Goal: Task Accomplishment & Management: Use online tool/utility

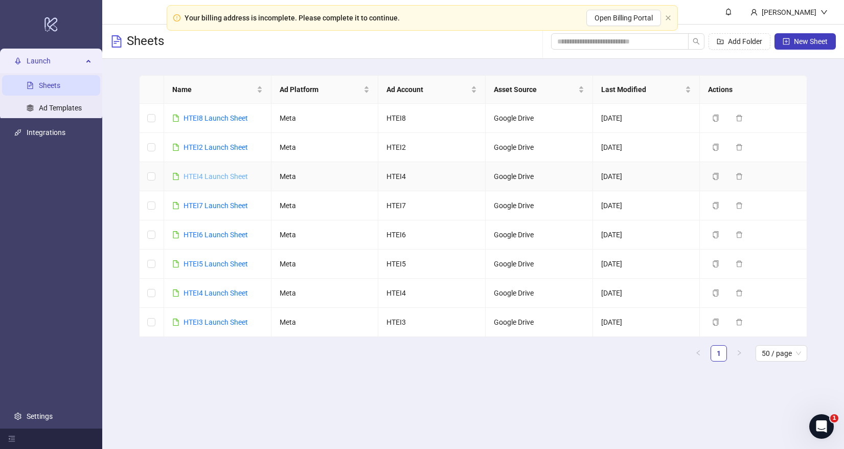
click at [207, 175] on link "HTEI4 Launch Sheet" at bounding box center [216, 176] width 64 height 8
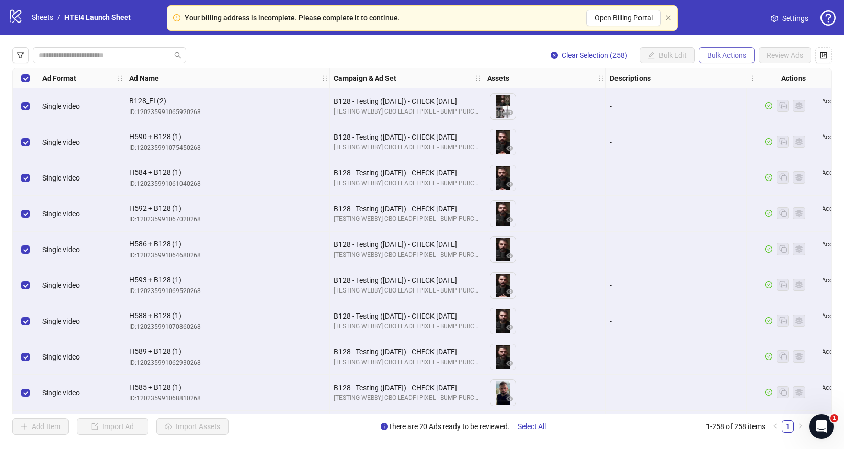
click at [702, 54] on button "Bulk Actions" at bounding box center [727, 55] width 56 height 16
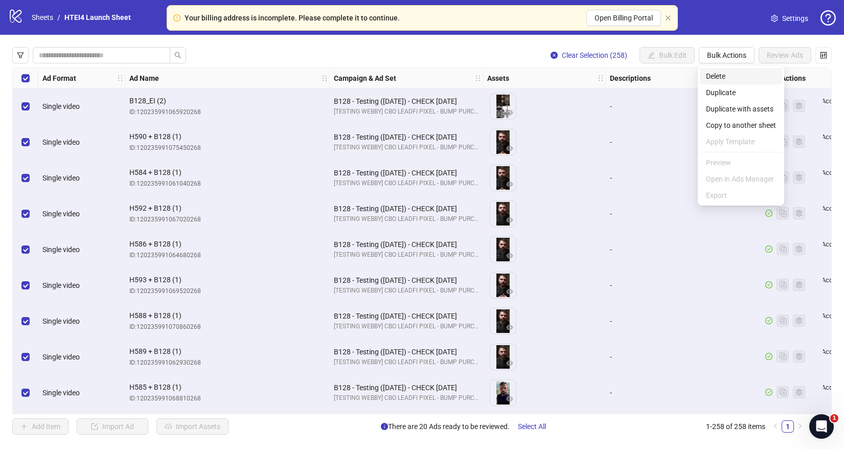
click at [720, 78] on span "Delete" at bounding box center [741, 76] width 70 height 11
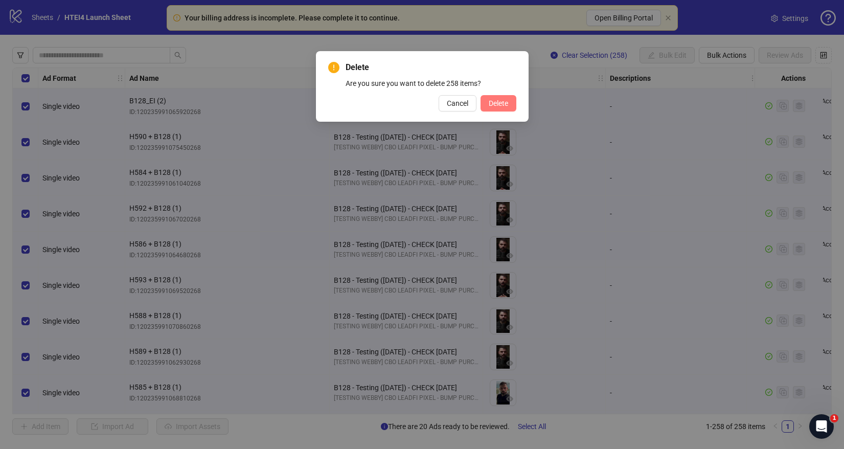
click at [514, 107] on button "Delete" at bounding box center [499, 103] width 36 height 16
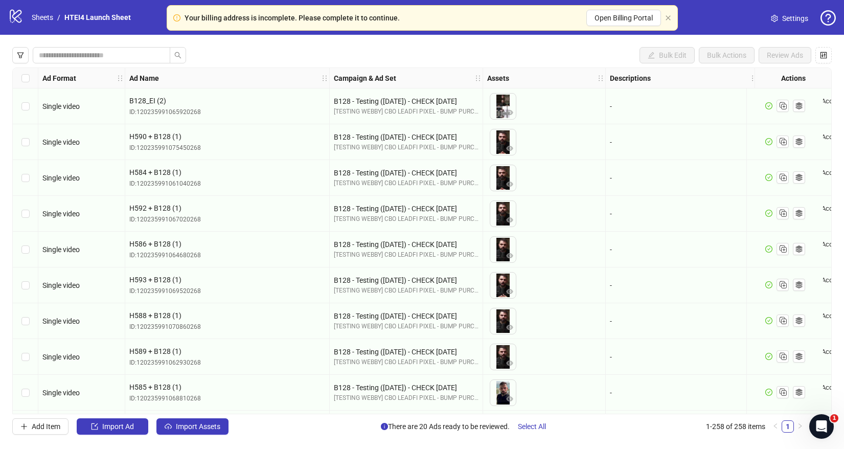
click at [20, 77] on div "Select all rows" at bounding box center [26, 78] width 26 height 20
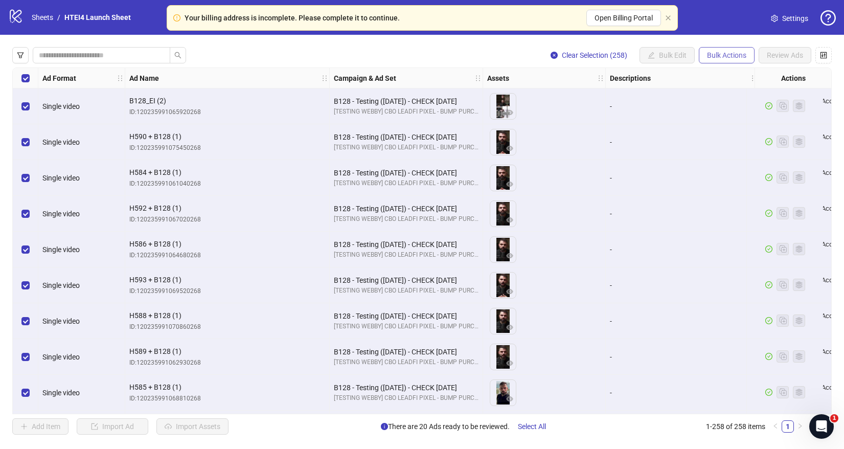
click at [704, 60] on button "Bulk Actions" at bounding box center [727, 55] width 56 height 16
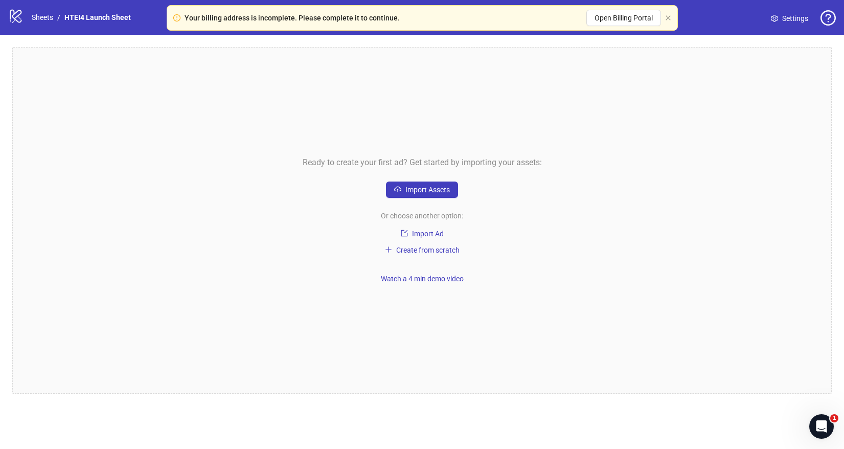
click at [415, 178] on div "Ready to create your first ad? Get started by importing your assets: Import Ass…" at bounding box center [421, 220] width 819 height 347
click at [415, 180] on div "Ready to create your first ad? Get started by importing your assets: Import Ass…" at bounding box center [421, 220] width 819 height 347
click at [415, 195] on button "Import Assets" at bounding box center [422, 189] width 72 height 16
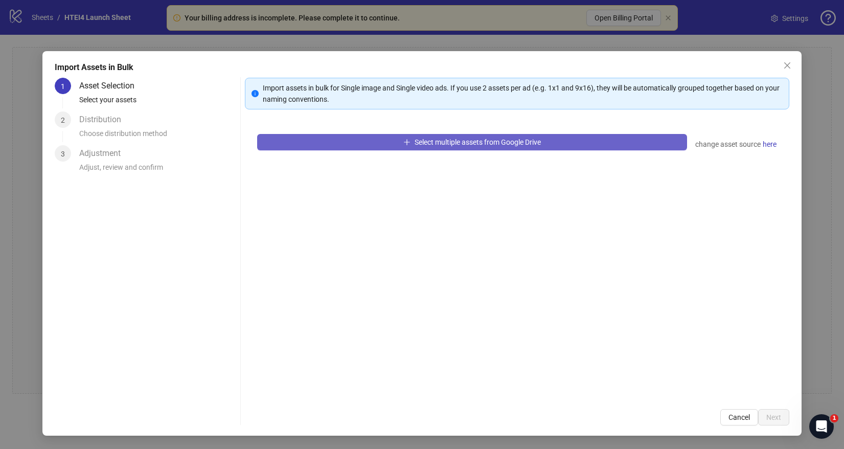
click at [469, 136] on button "Select multiple assets from Google Drive" at bounding box center [472, 142] width 430 height 16
